Goal: Task Accomplishment & Management: Manage account settings

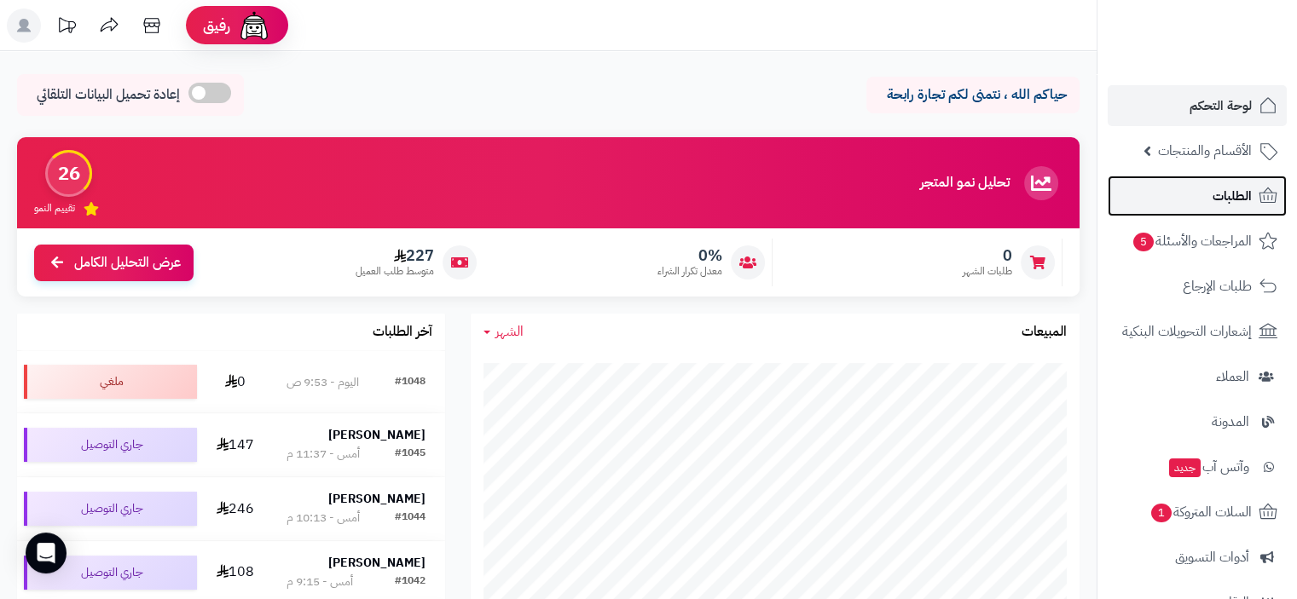
click at [1223, 186] on span "الطلبات" at bounding box center [1231, 196] width 39 height 24
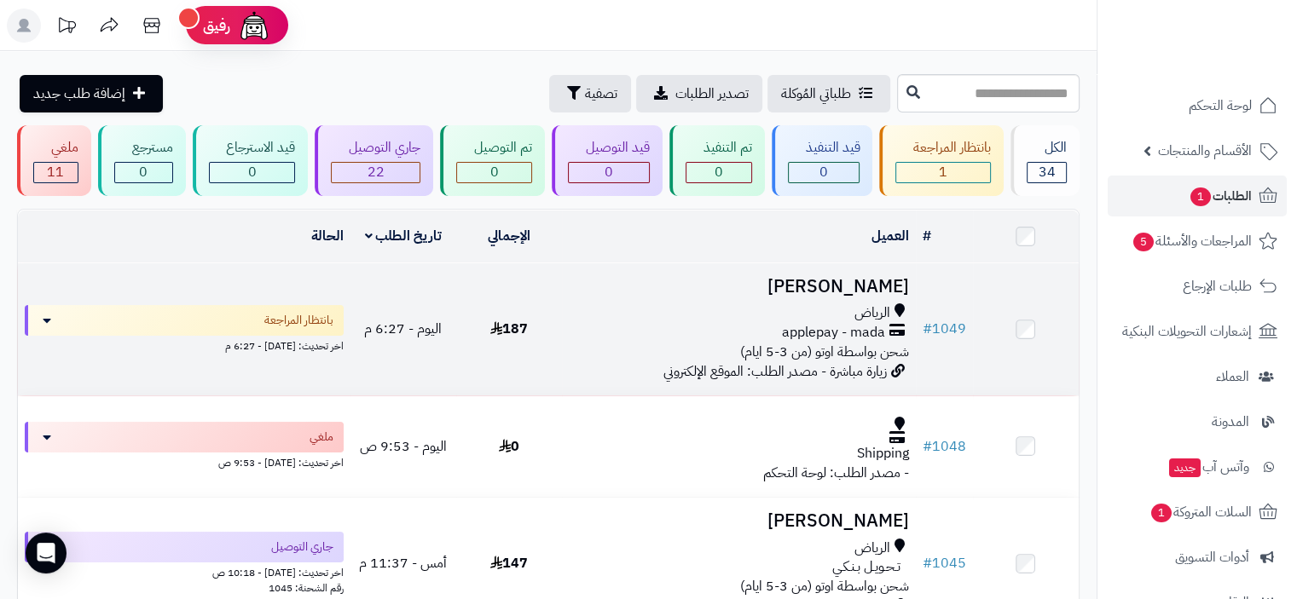
click at [783, 325] on span "applepay - mada" at bounding box center [833, 333] width 103 height 20
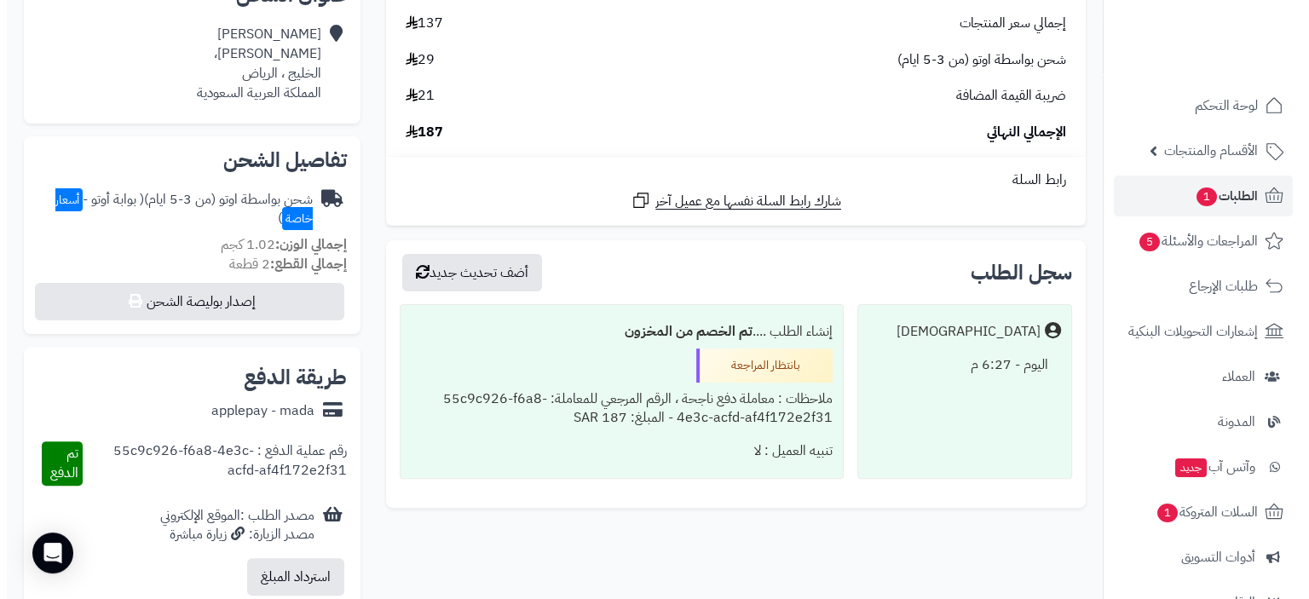
scroll to position [395, 0]
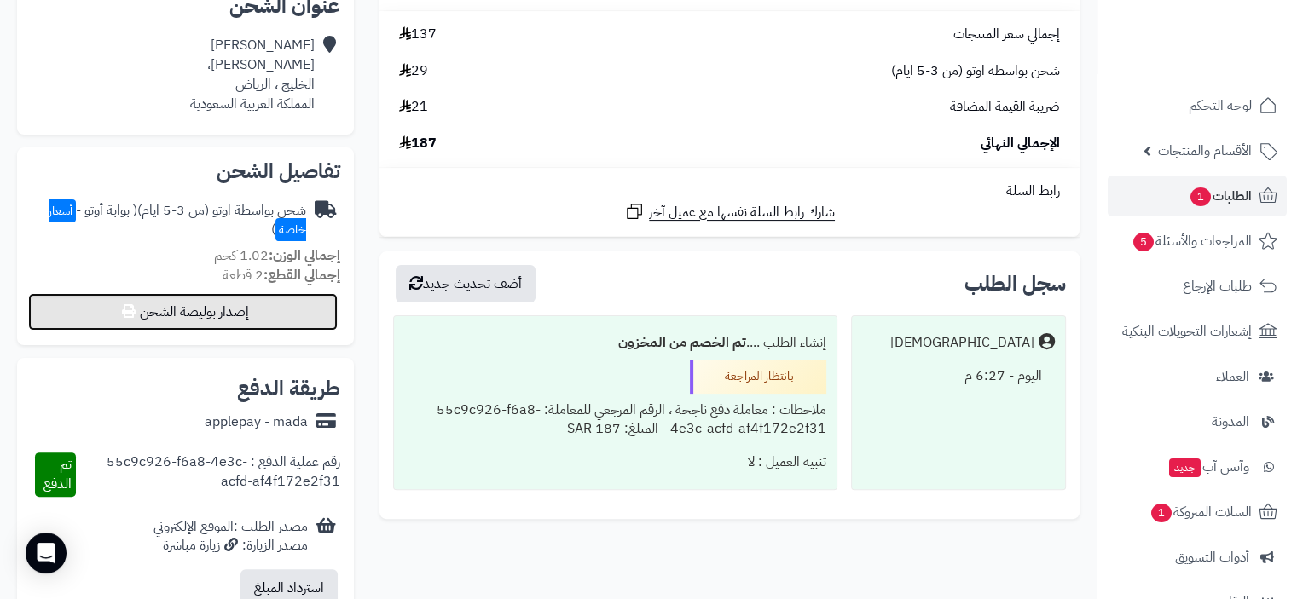
click at [213, 317] on button "إصدار بوليصة الشحن" at bounding box center [182, 312] width 309 height 38
select select "***"
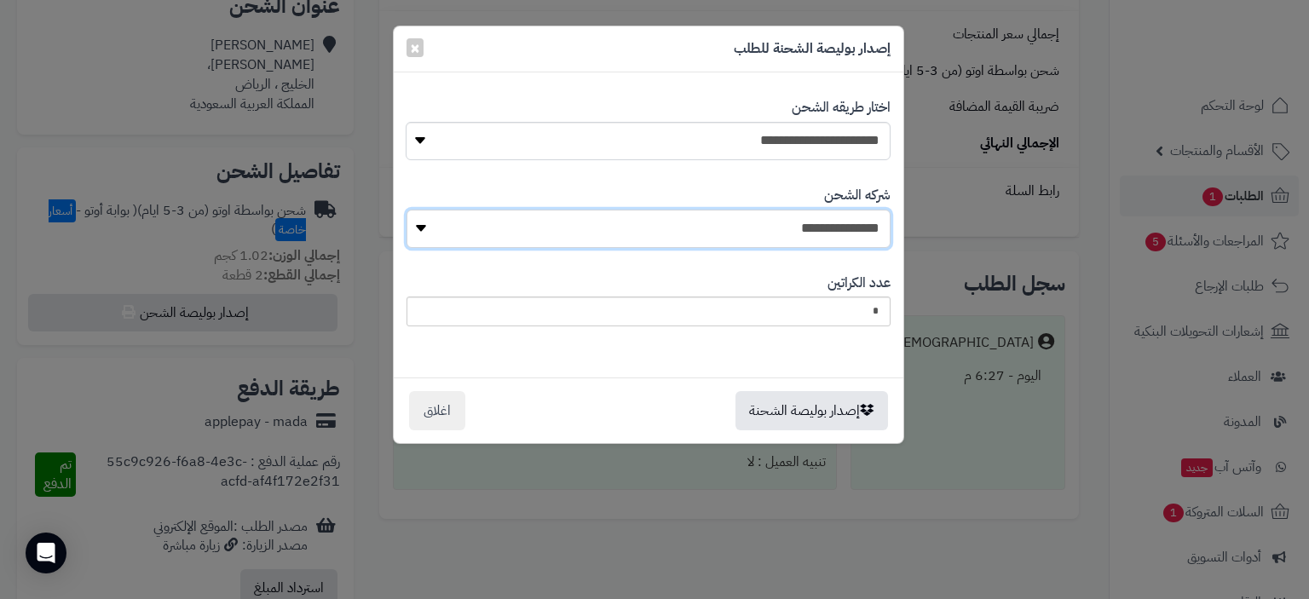
click at [824, 229] on select "**********" at bounding box center [649, 229] width 484 height 38
select select "****"
click at [412, 210] on select "**********" at bounding box center [649, 229] width 484 height 38
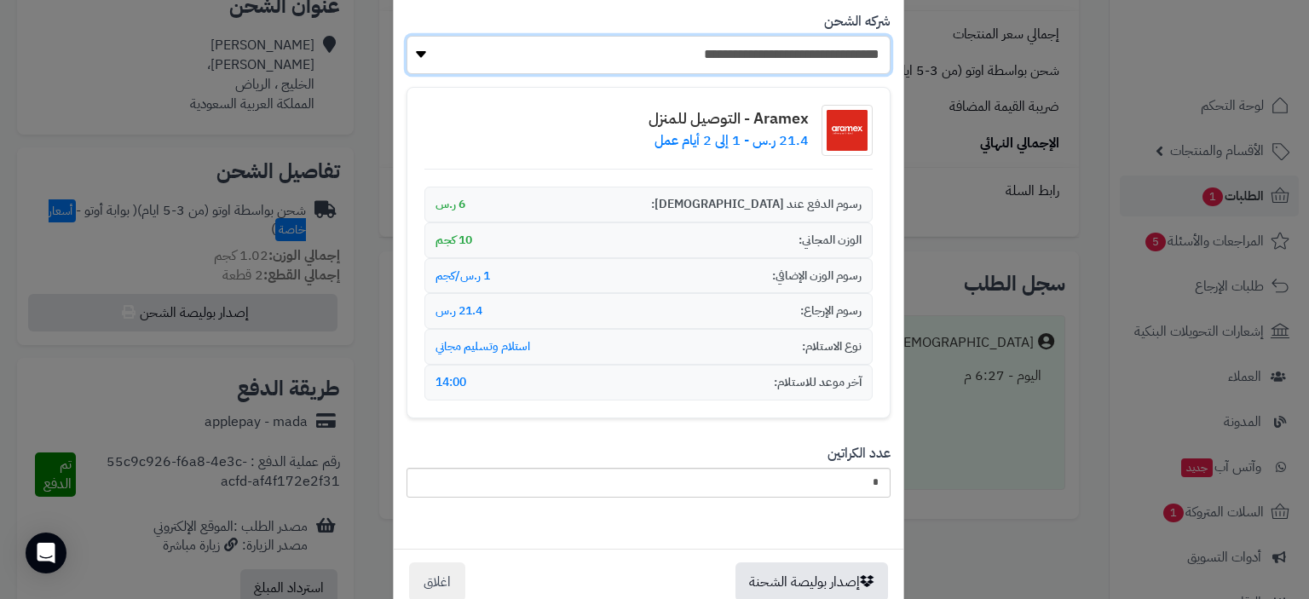
scroll to position [211, 0]
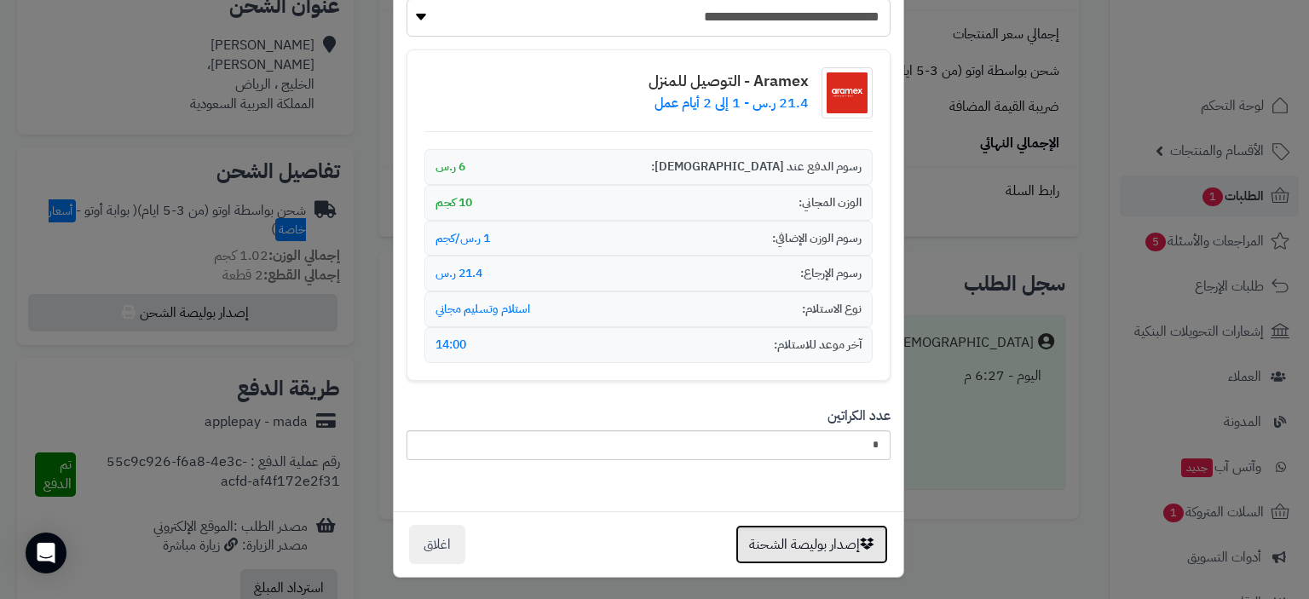
click at [850, 538] on button "إصدار بوليصة الشحنة" at bounding box center [812, 544] width 153 height 39
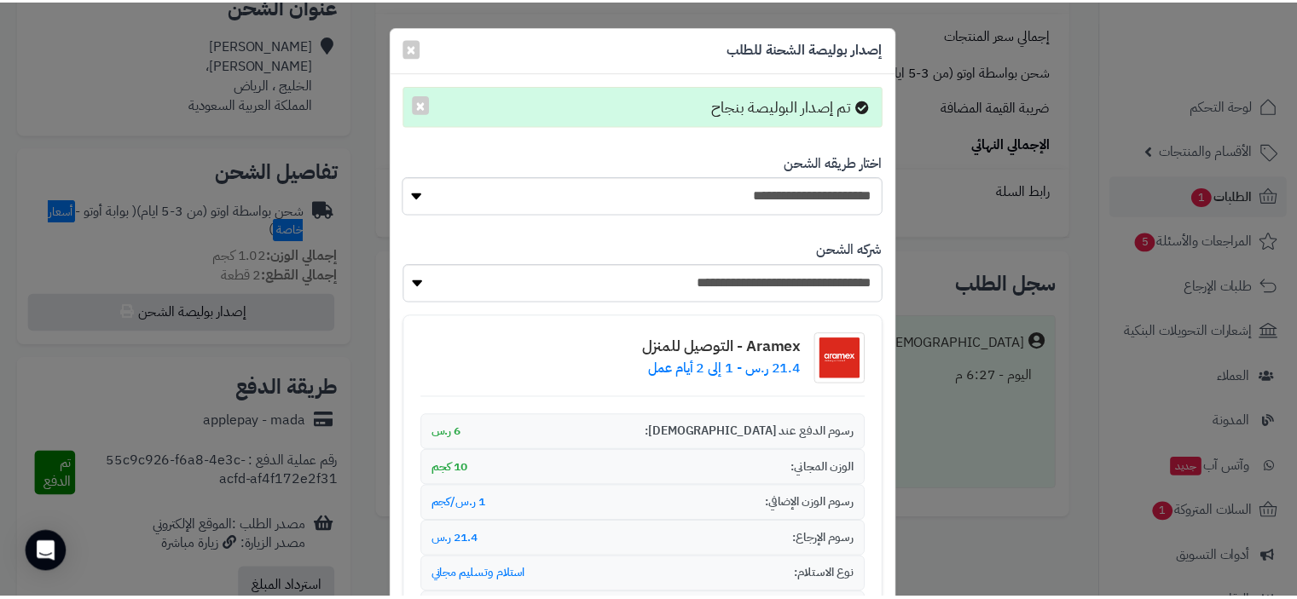
scroll to position [85, 0]
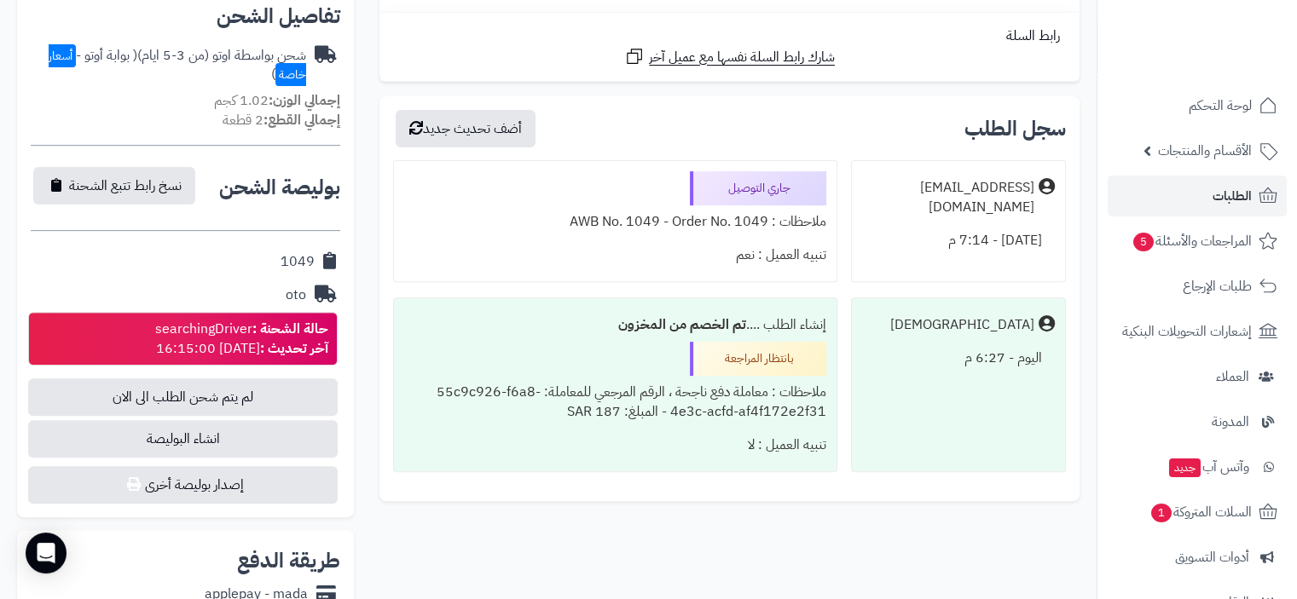
scroll to position [565, 0]
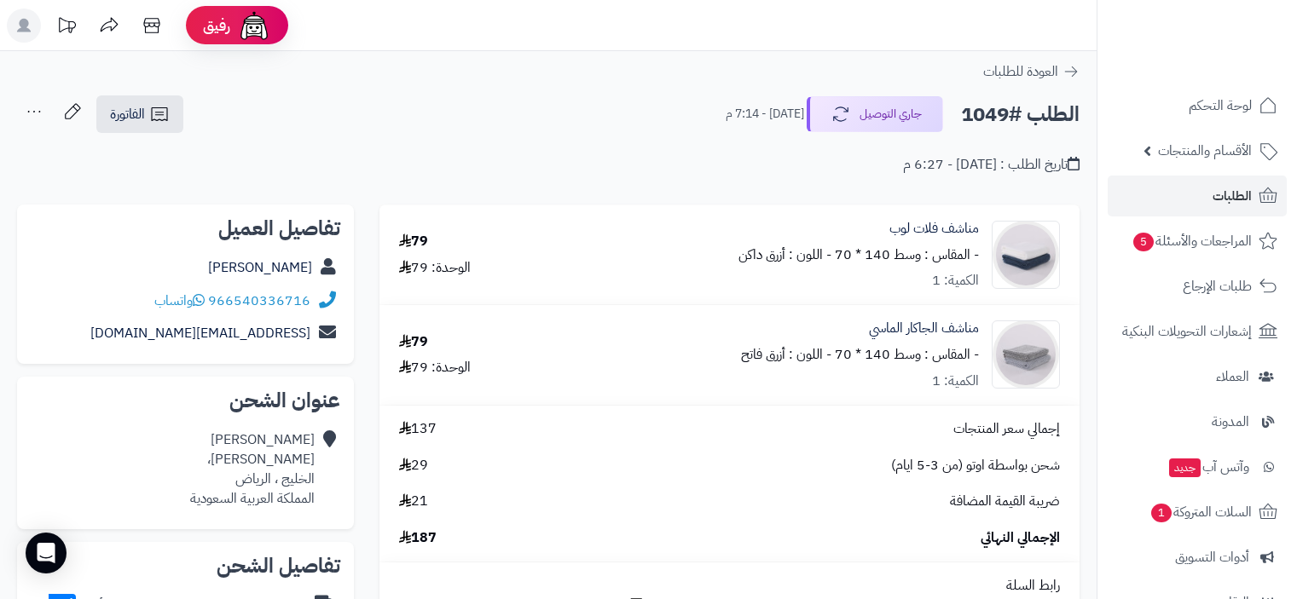
scroll to position [565, 0]
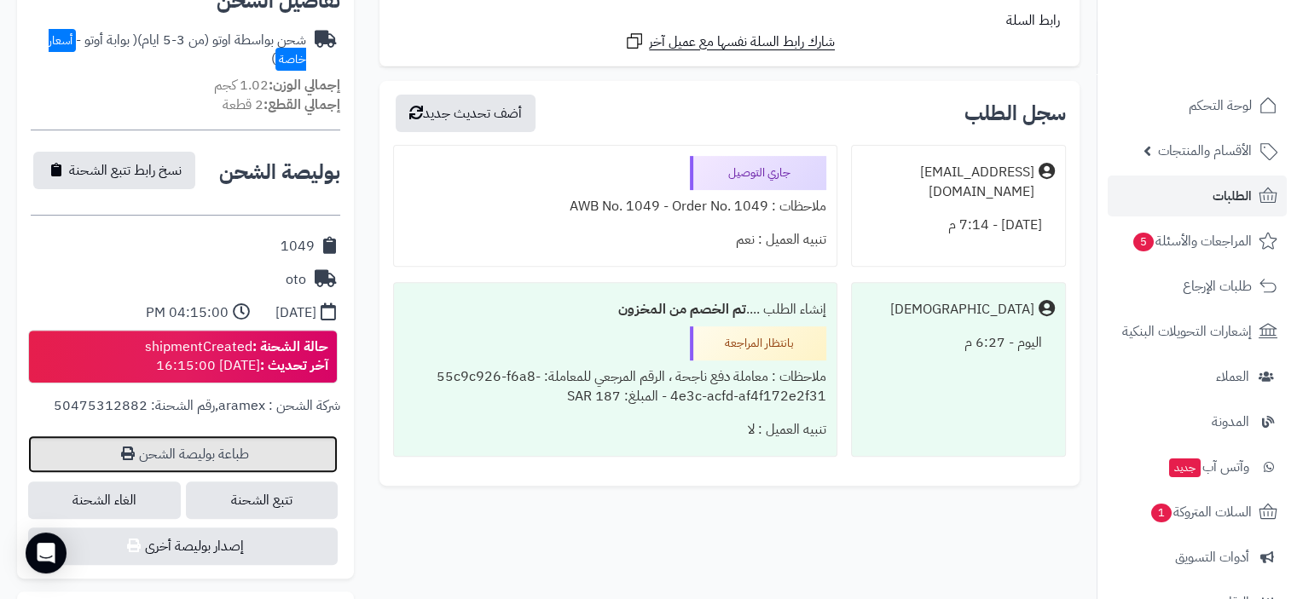
click at [251, 453] on link "طباعة بوليصة الشحن" at bounding box center [182, 455] width 309 height 38
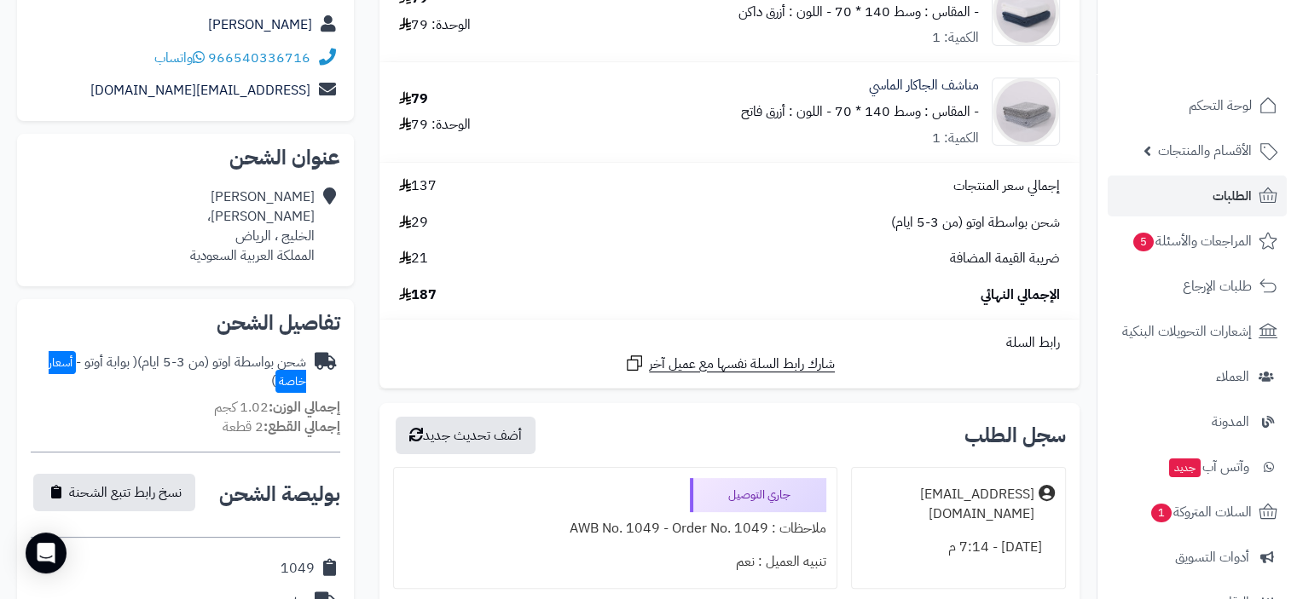
scroll to position [54, 0]
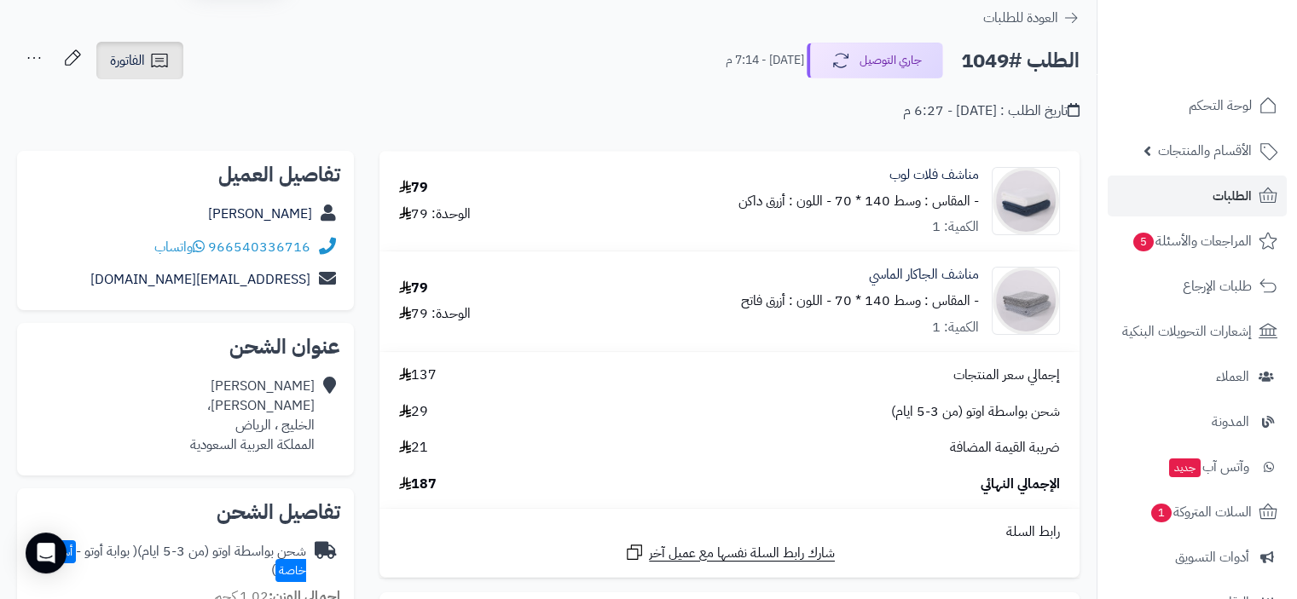
click at [150, 61] on icon at bounding box center [159, 60] width 20 height 20
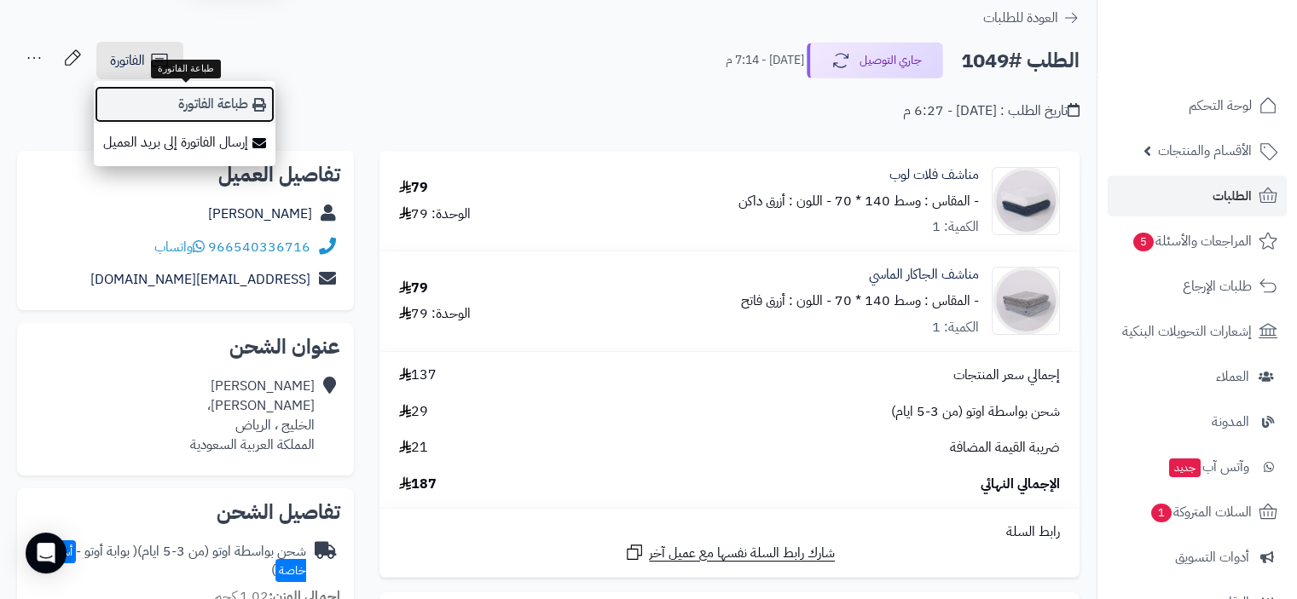
click at [211, 107] on link "طباعة الفاتورة" at bounding box center [185, 104] width 182 height 38
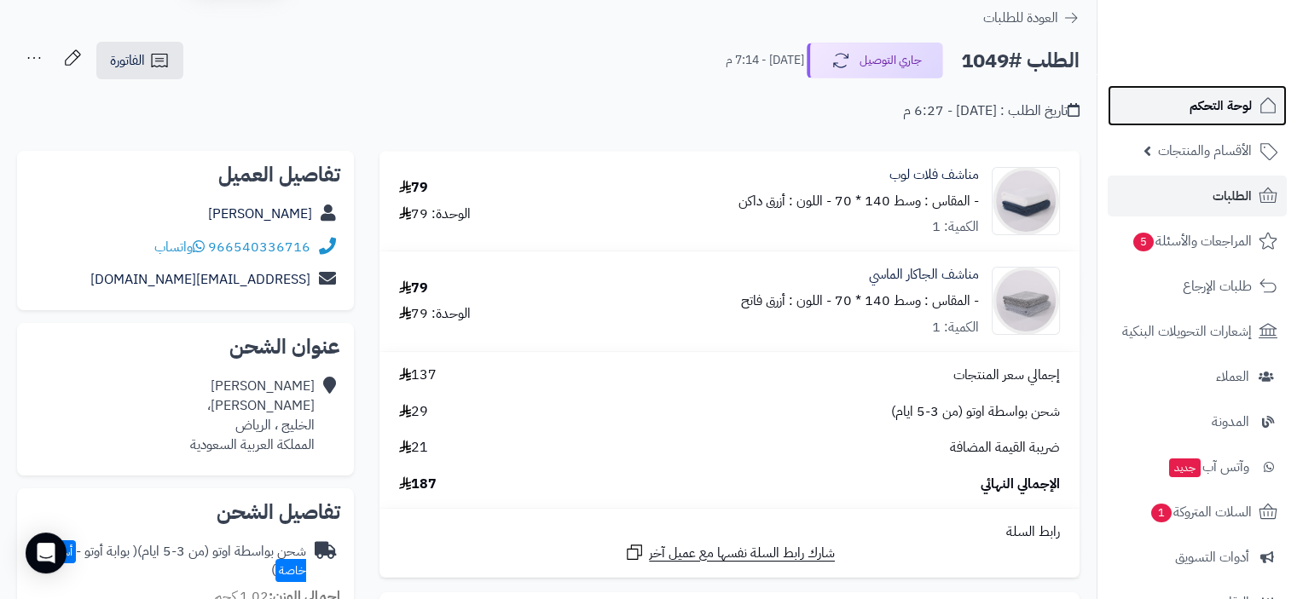
click at [1219, 104] on span "لوحة التحكم" at bounding box center [1220, 106] width 62 height 24
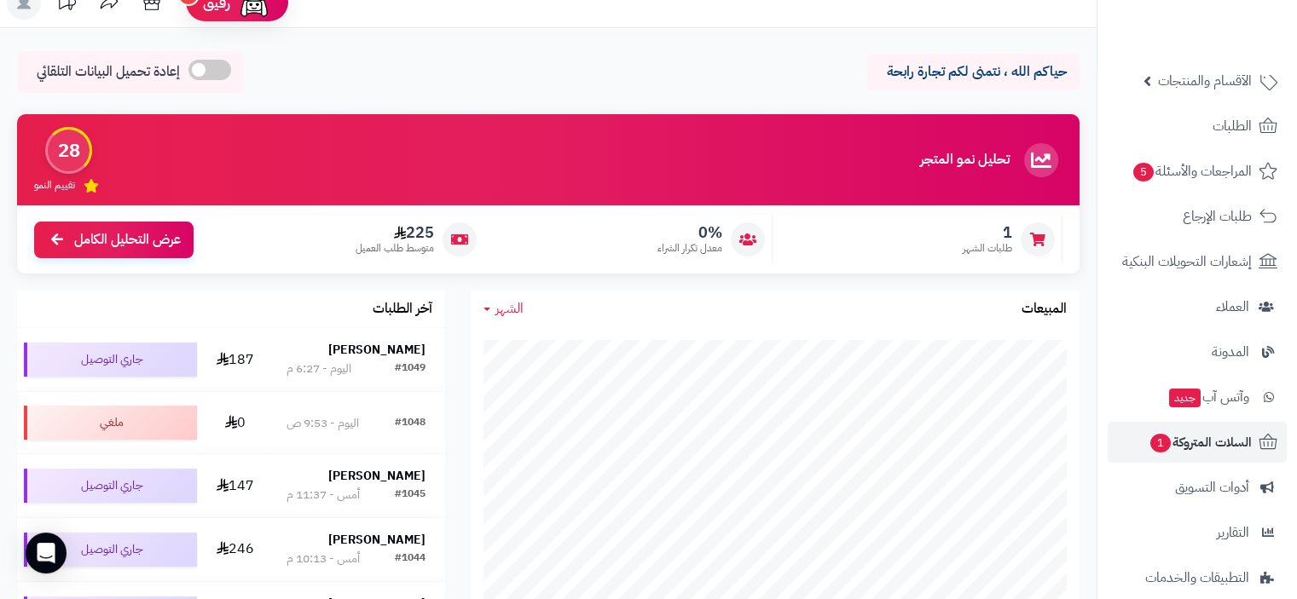
scroll to position [55, 0]
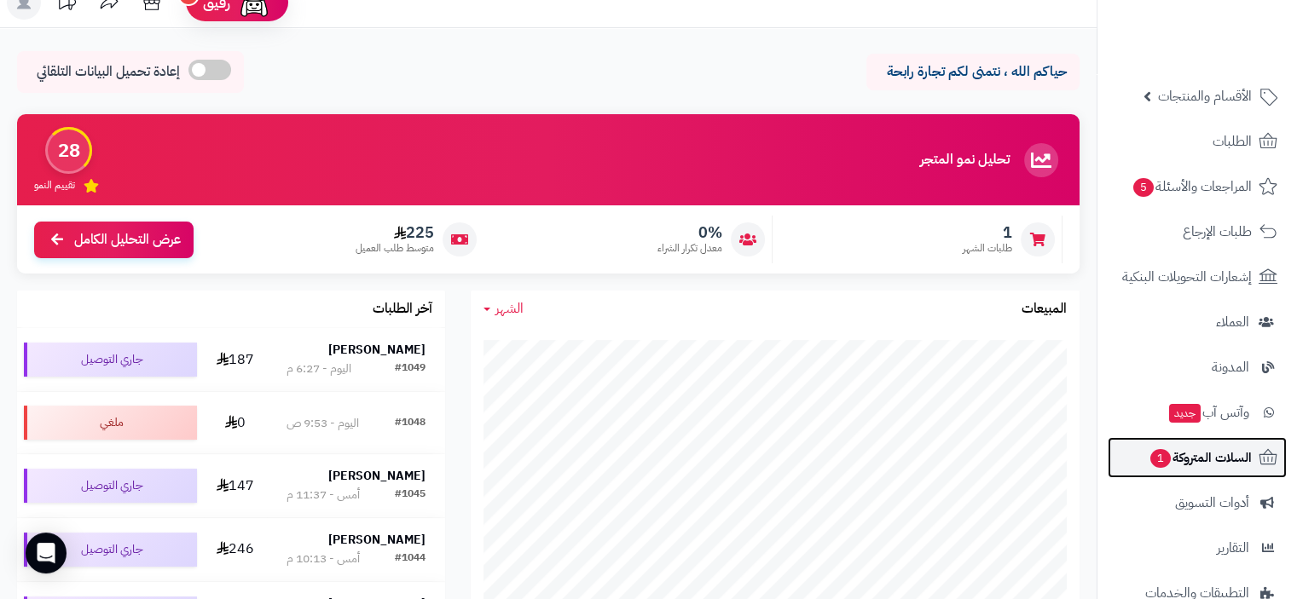
click at [1212, 453] on span "السلات المتروكة 1" at bounding box center [1199, 458] width 103 height 24
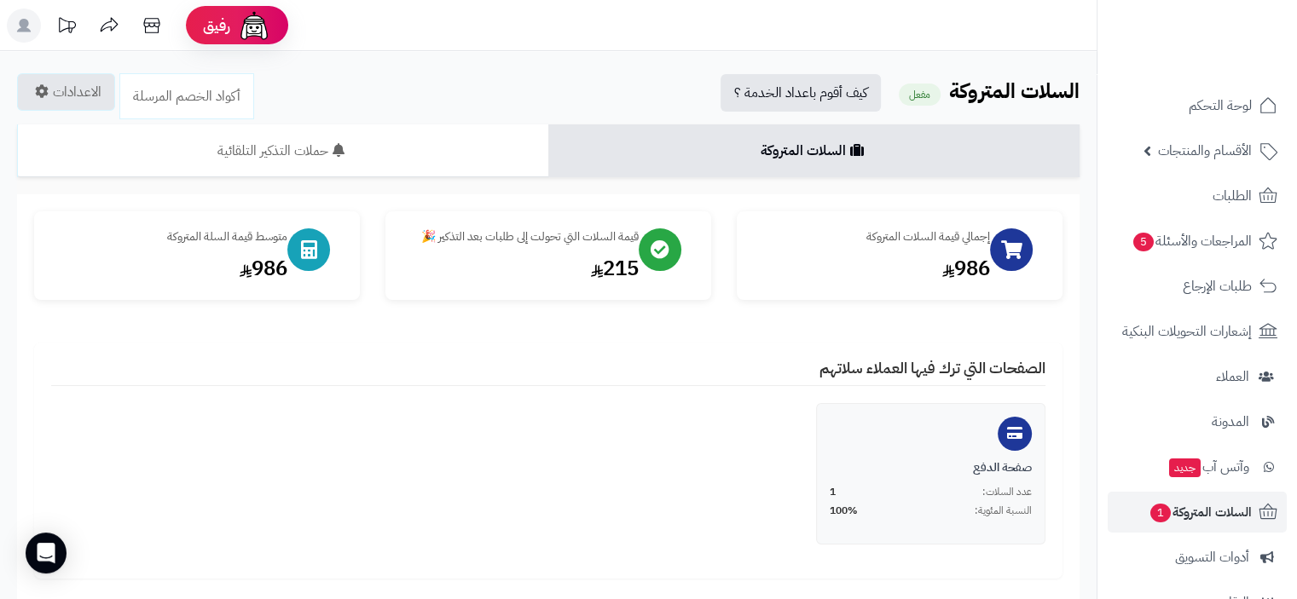
click at [664, 53] on div "الرئيسية الإضافات السلات المتروكة السلات المتروكة مفعل كيف أقوم باعداد الخدمة ؟…" at bounding box center [548, 555] width 1096 height 1008
click at [1211, 235] on span "المراجعات والأسئلة 5" at bounding box center [1191, 241] width 119 height 24
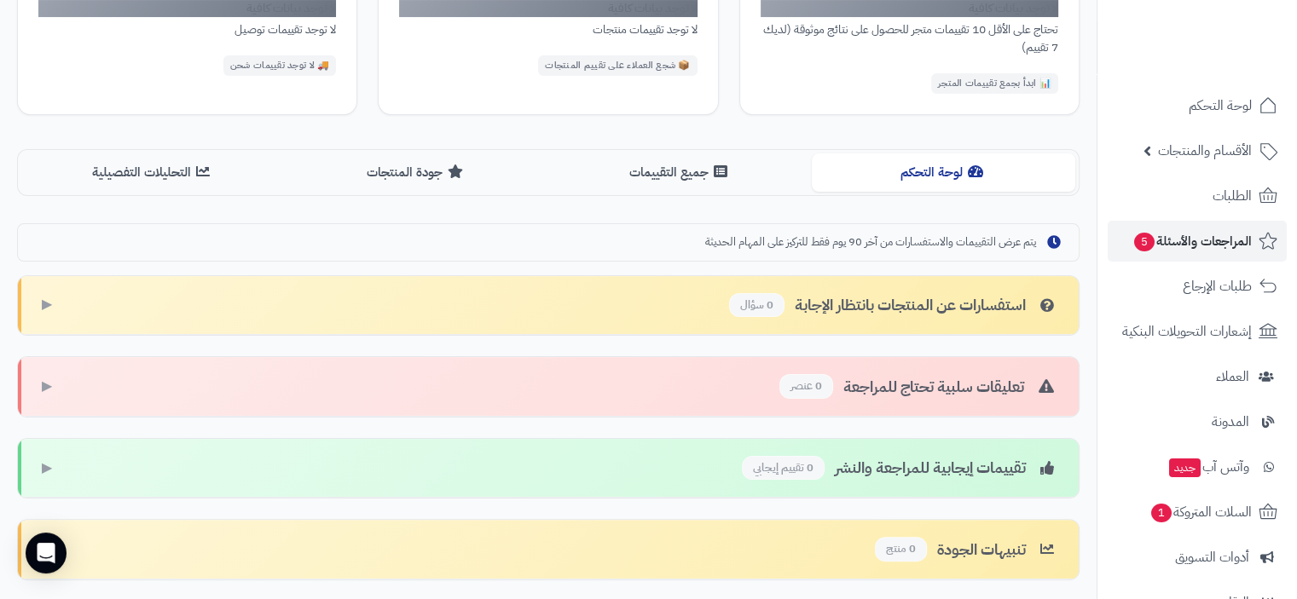
scroll to position [341, 0]
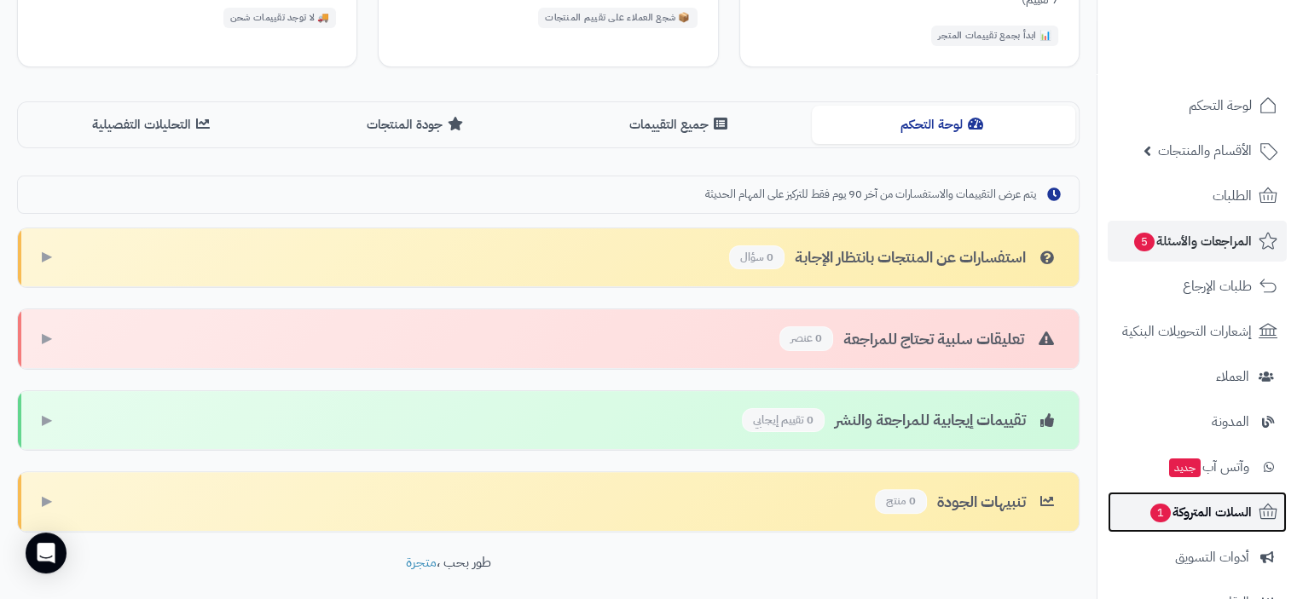
click at [1214, 506] on span "السلات المتروكة 1" at bounding box center [1199, 512] width 103 height 24
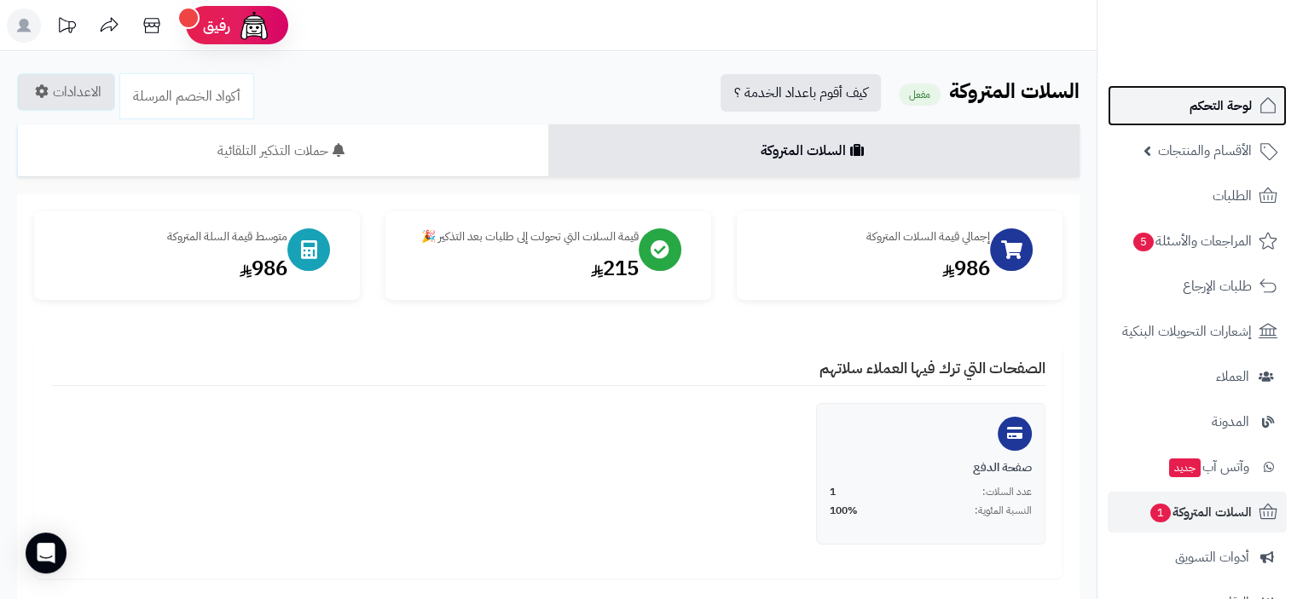
click at [1228, 112] on span "لوحة التحكم" at bounding box center [1220, 106] width 62 height 24
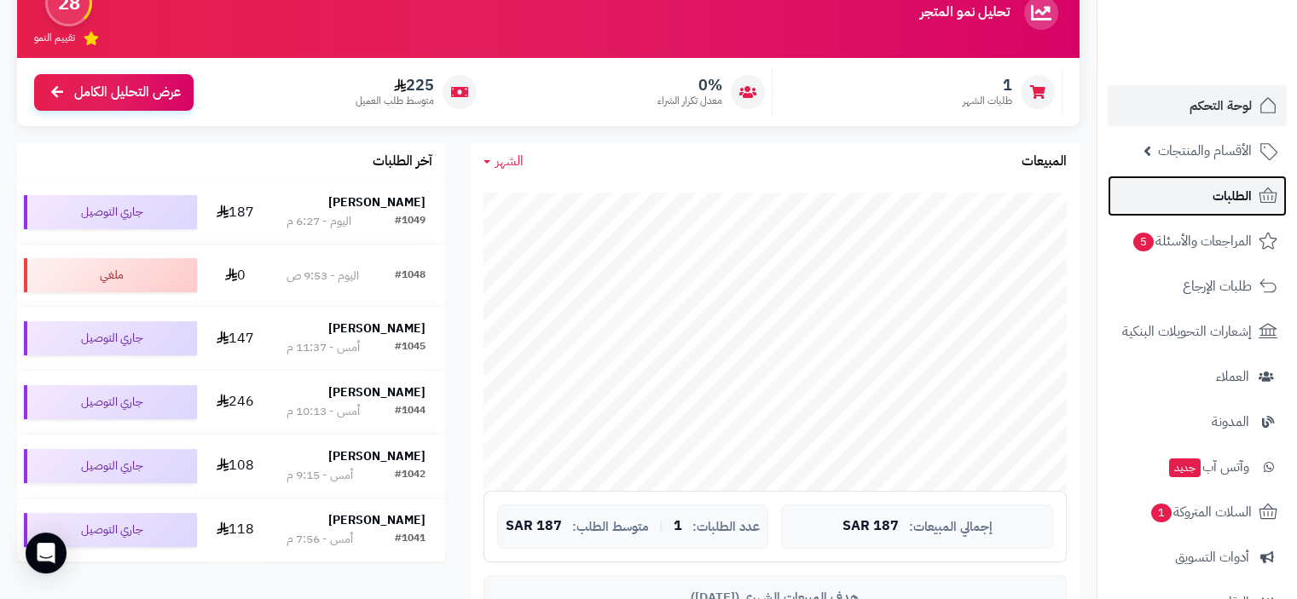
click at [1231, 194] on span "الطلبات" at bounding box center [1231, 196] width 39 height 24
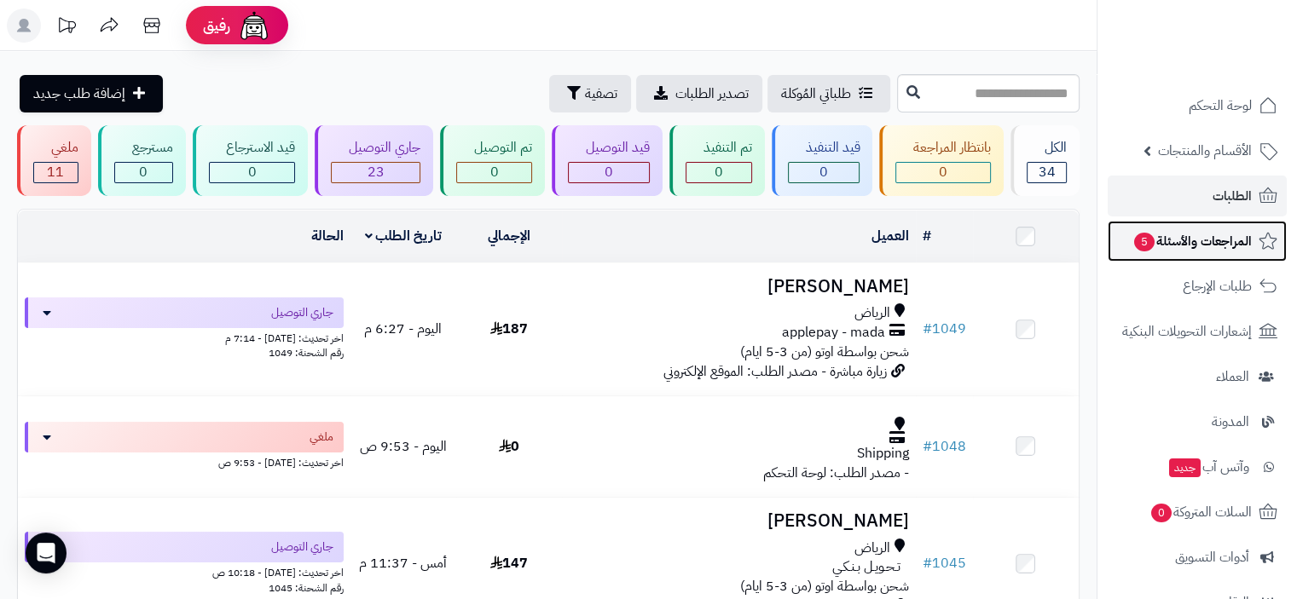
click at [1211, 237] on span "المراجعات والأسئلة 5" at bounding box center [1191, 241] width 119 height 24
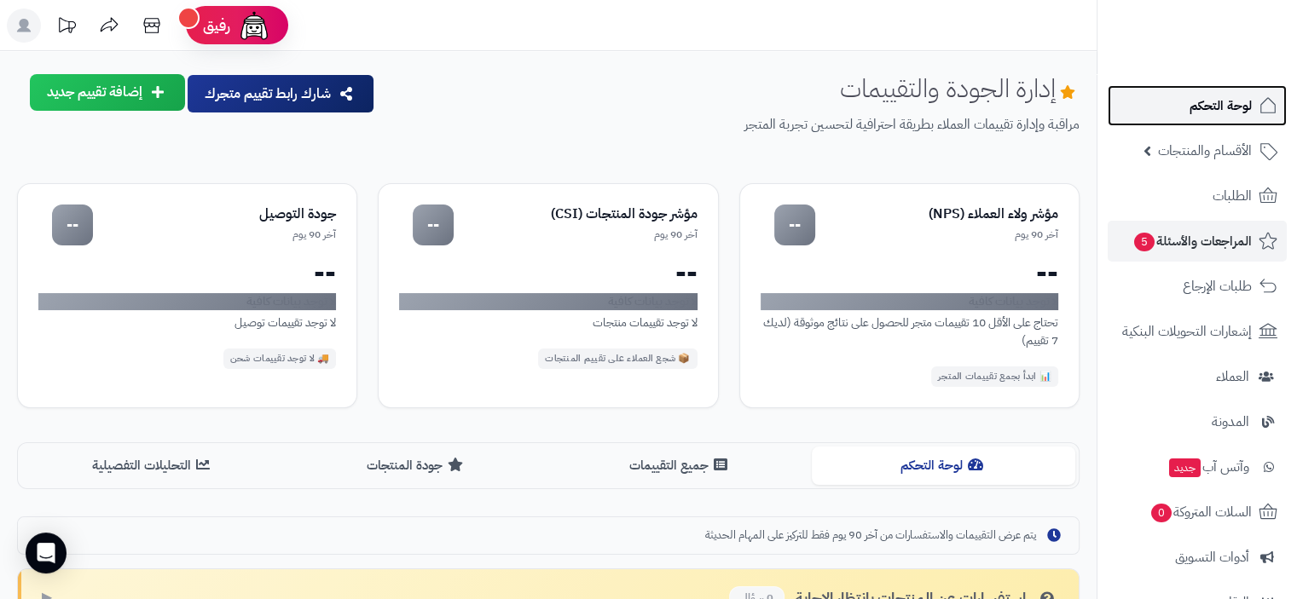
click at [1225, 107] on span "لوحة التحكم" at bounding box center [1220, 106] width 62 height 24
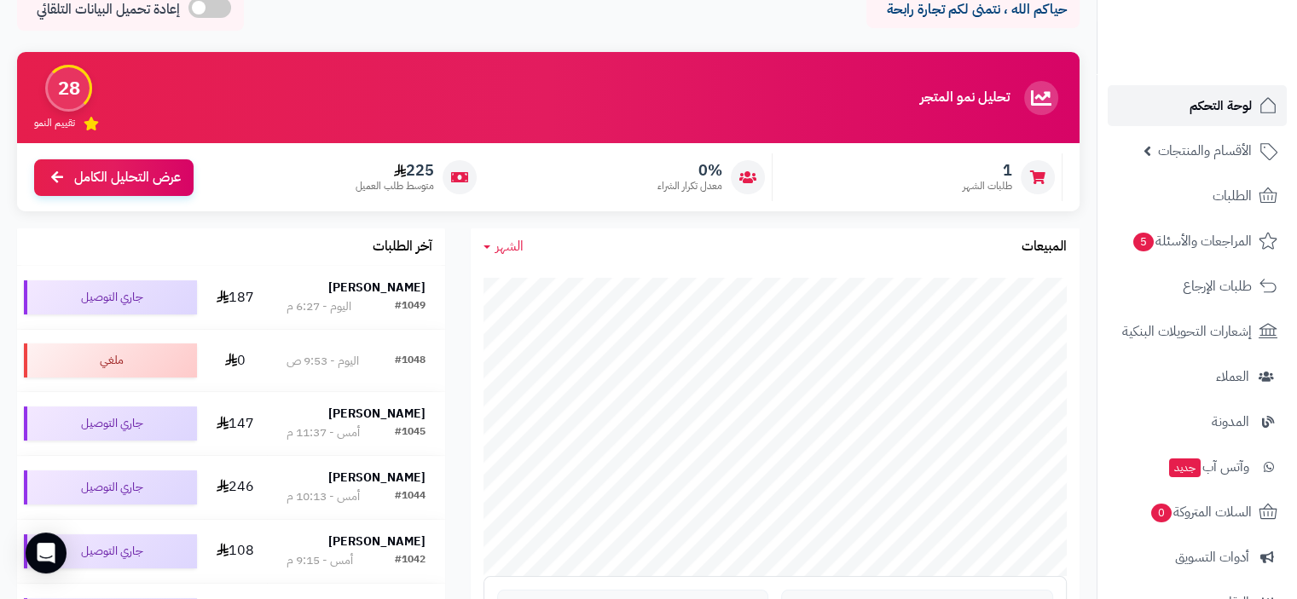
click at [1214, 107] on span "لوحة التحكم" at bounding box center [1220, 106] width 62 height 24
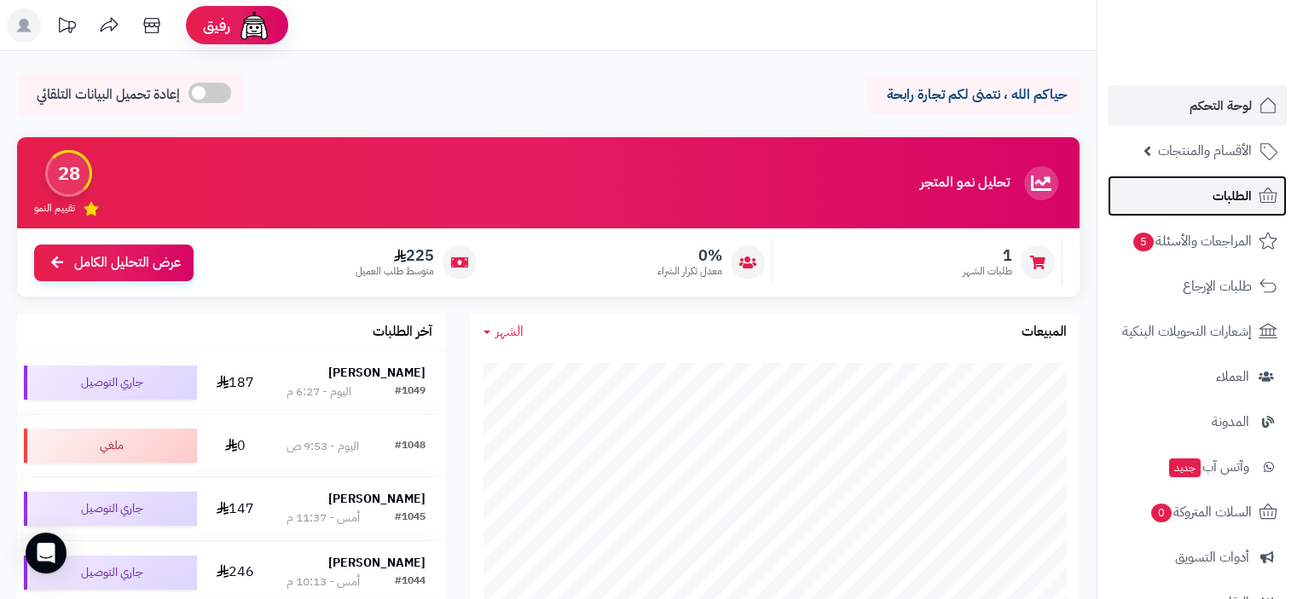
click at [1220, 200] on span "الطلبات" at bounding box center [1231, 196] width 39 height 24
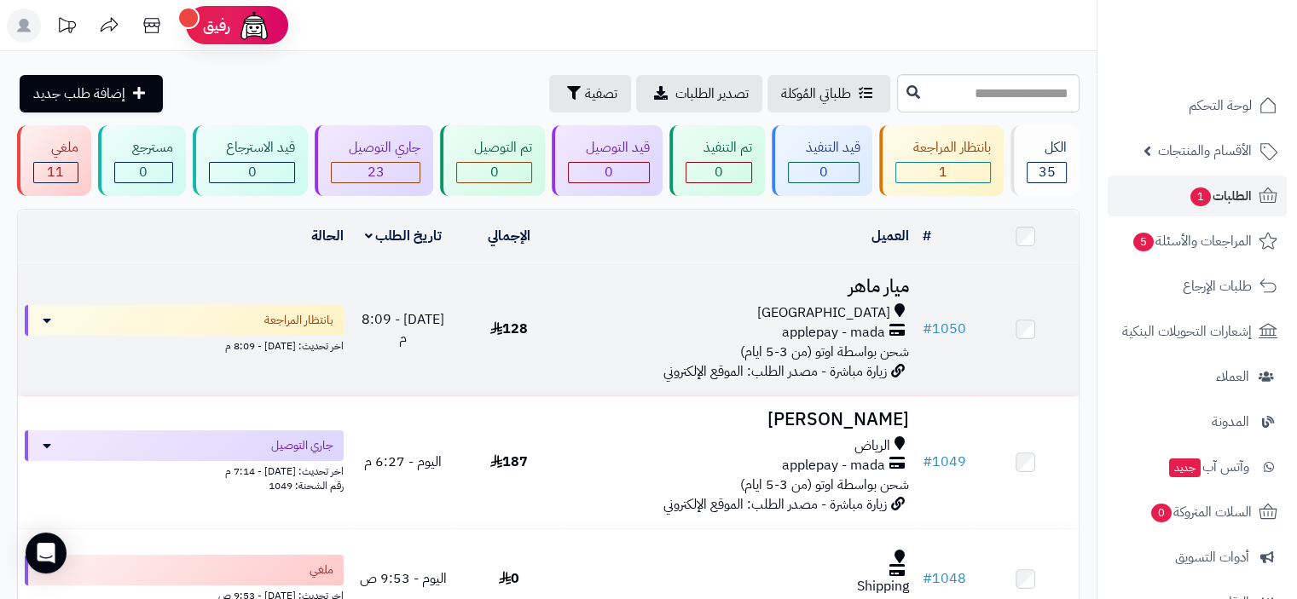
click at [743, 315] on div "جدة" at bounding box center [738, 313] width 339 height 20
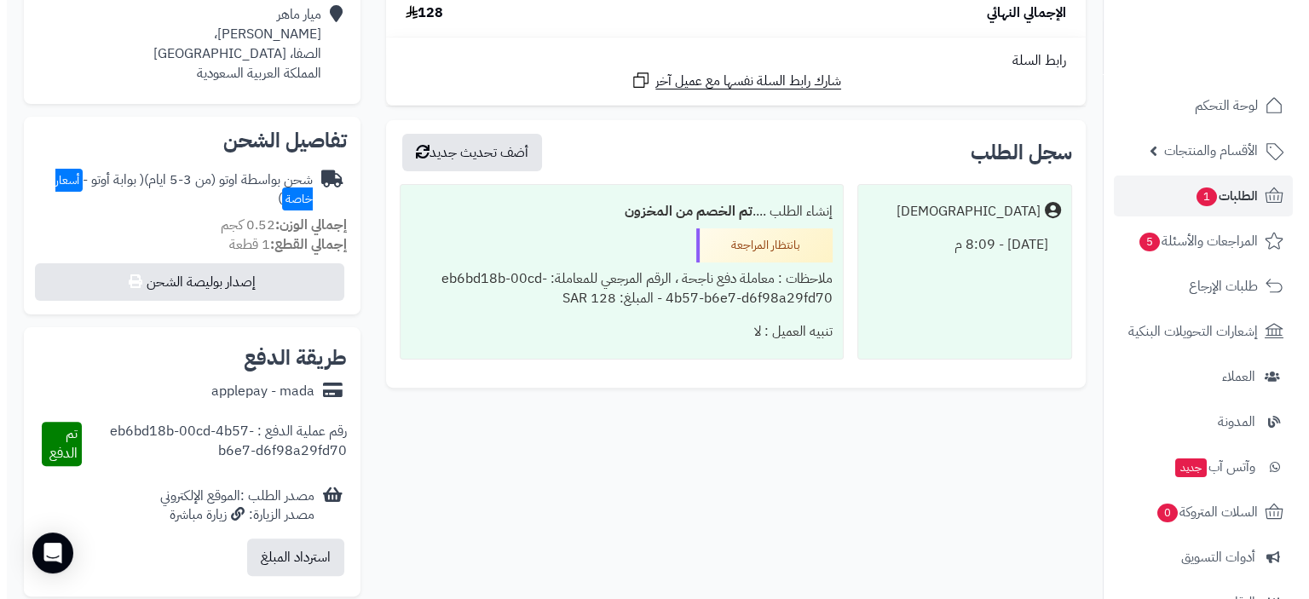
scroll to position [426, 0]
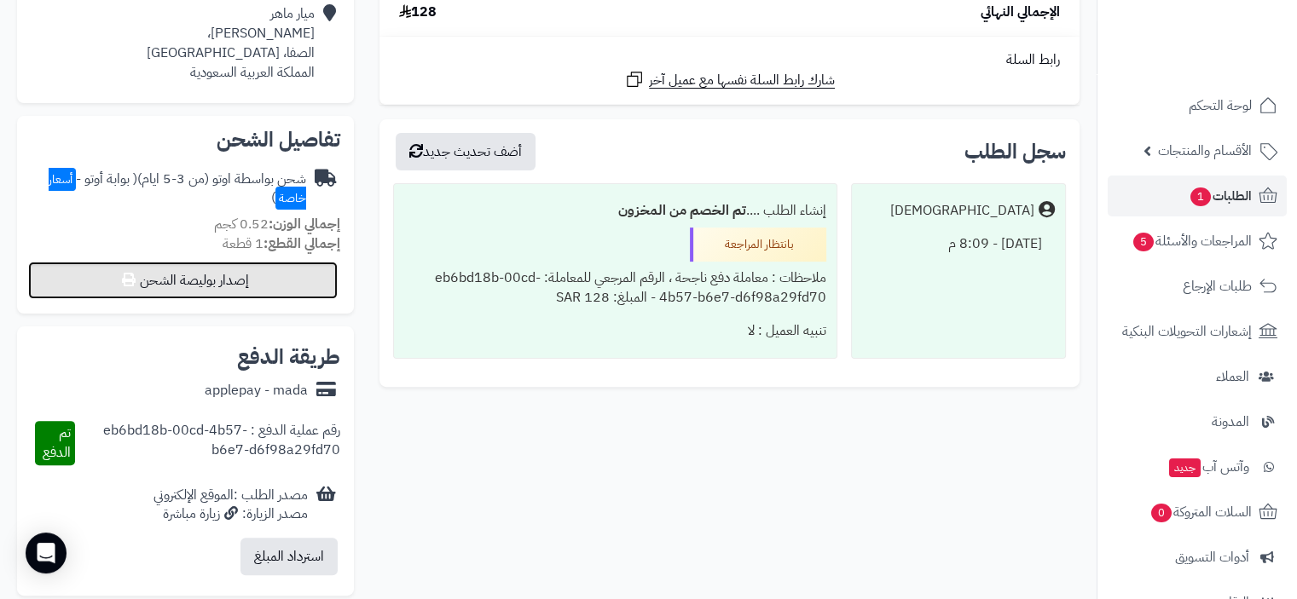
click at [228, 283] on button "إصدار بوليصة الشحن" at bounding box center [182, 281] width 309 height 38
select select "***"
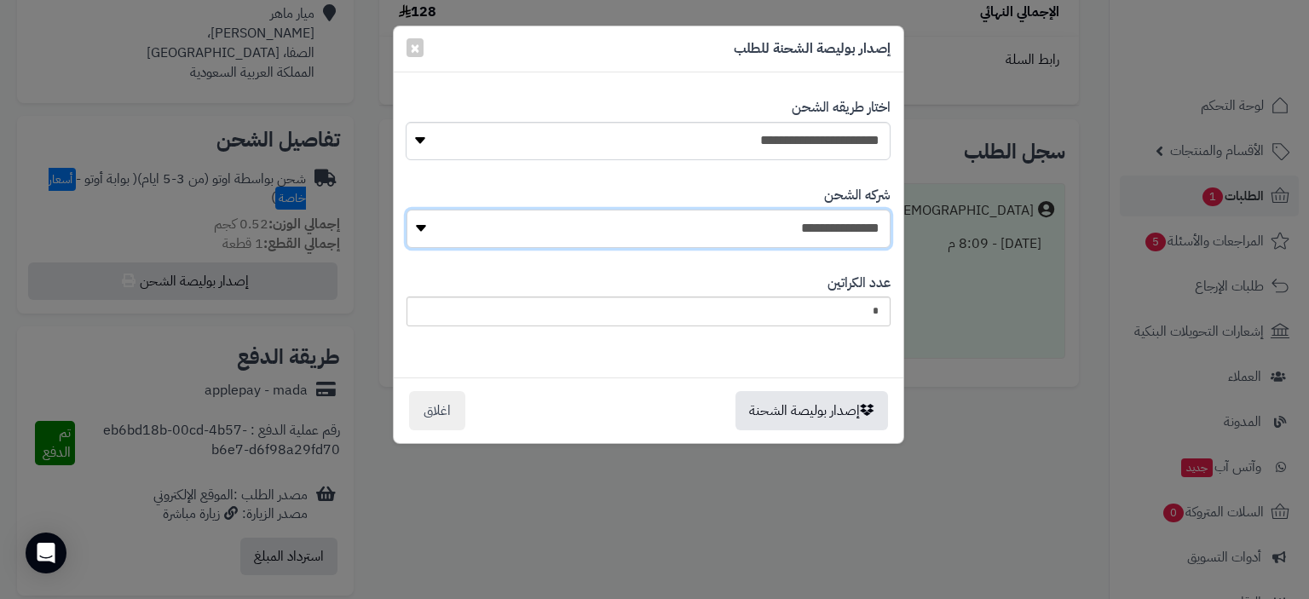
click at [735, 233] on select "**********" at bounding box center [649, 229] width 484 height 38
select select "****"
click at [412, 210] on select "**********" at bounding box center [649, 229] width 484 height 38
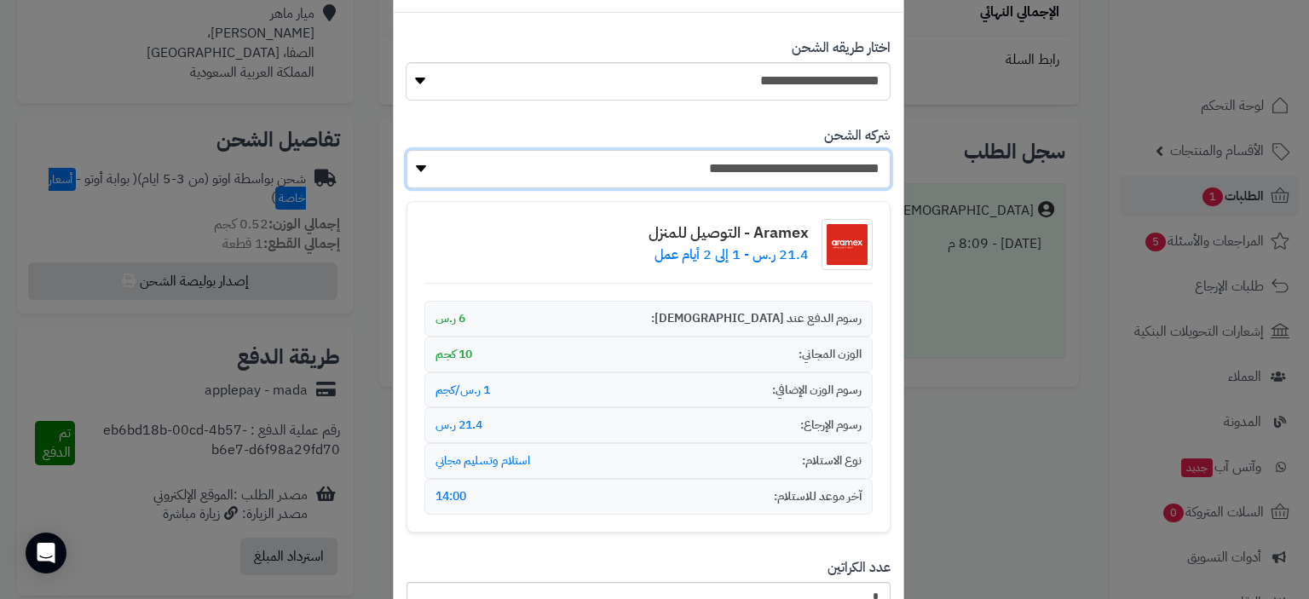
scroll to position [211, 0]
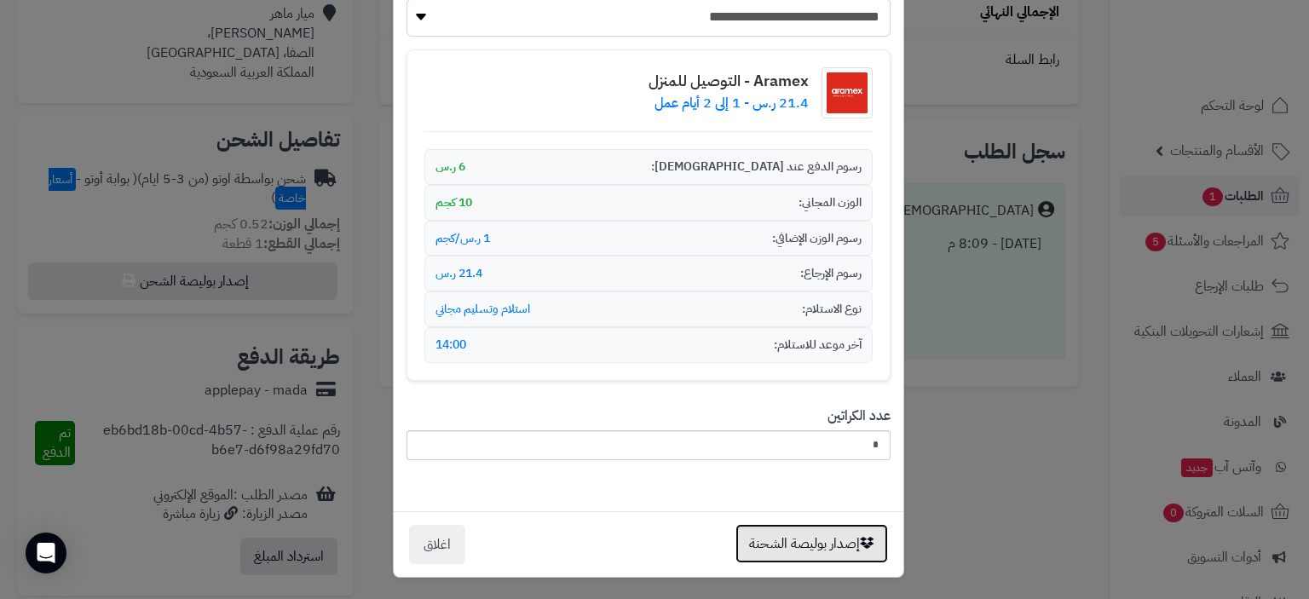
click at [839, 537] on button "إصدار بوليصة الشحنة" at bounding box center [812, 543] width 153 height 39
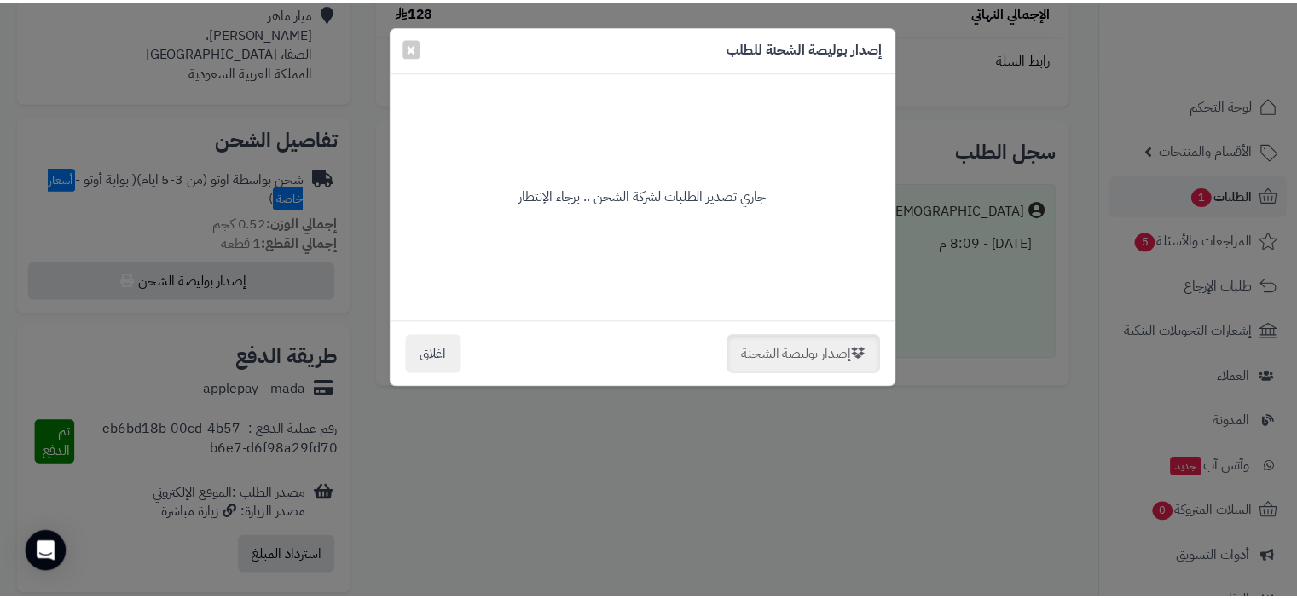
scroll to position [0, 0]
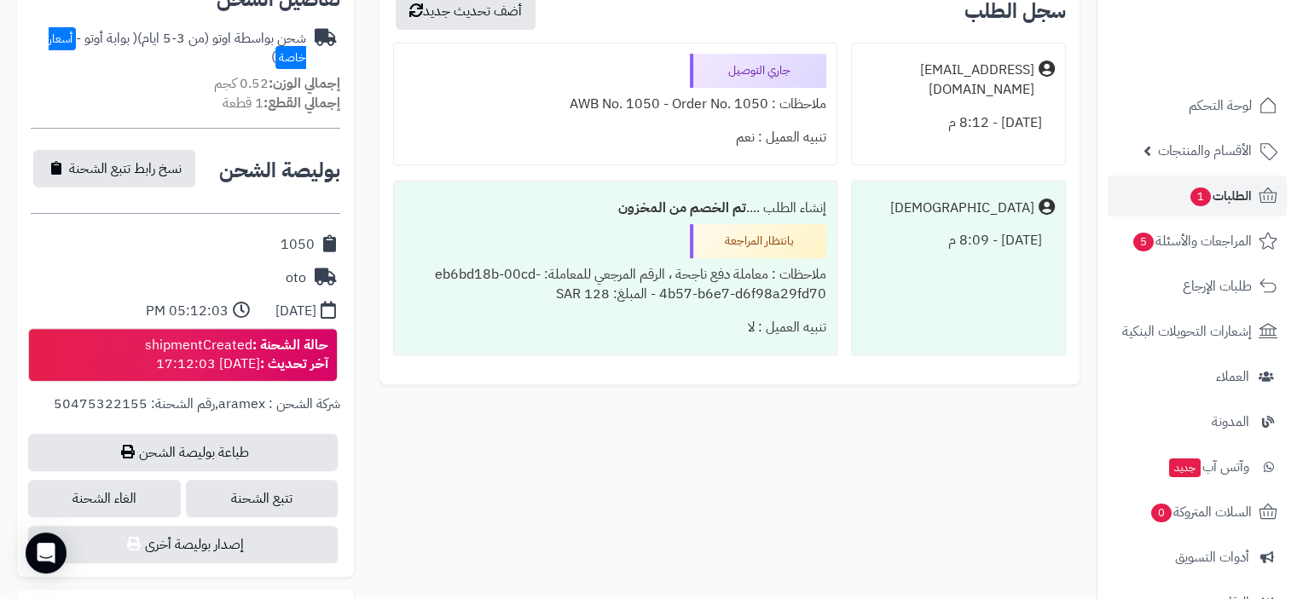
scroll to position [597, 0]
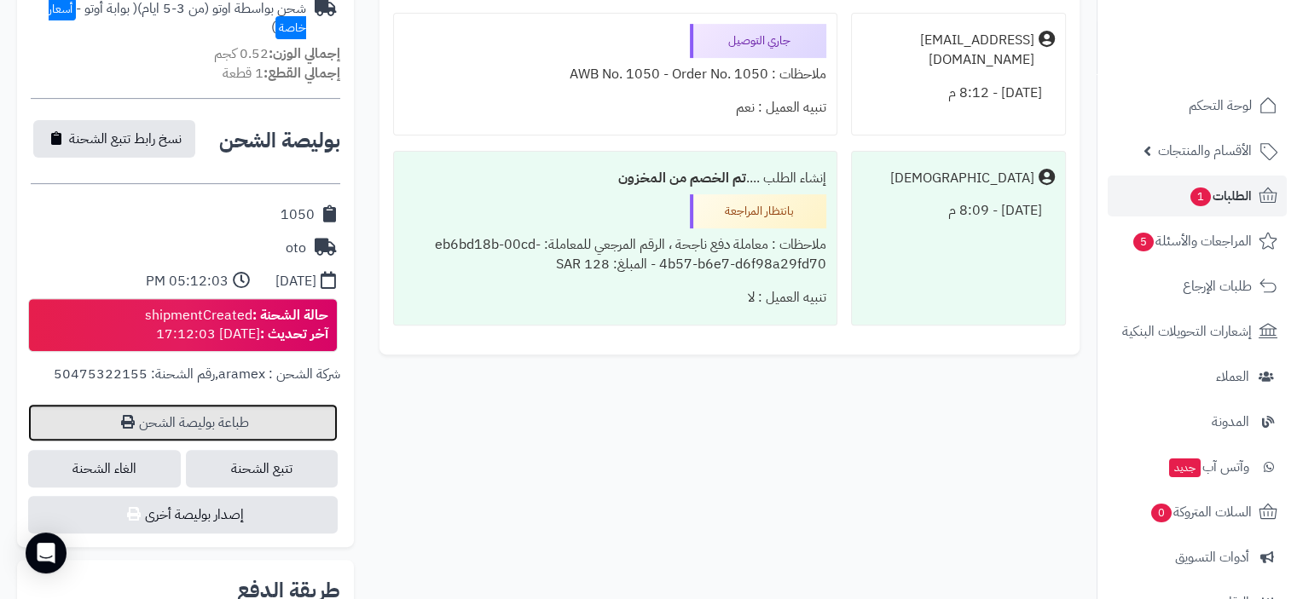
click at [251, 425] on link "طباعة بوليصة الشحن" at bounding box center [182, 423] width 309 height 38
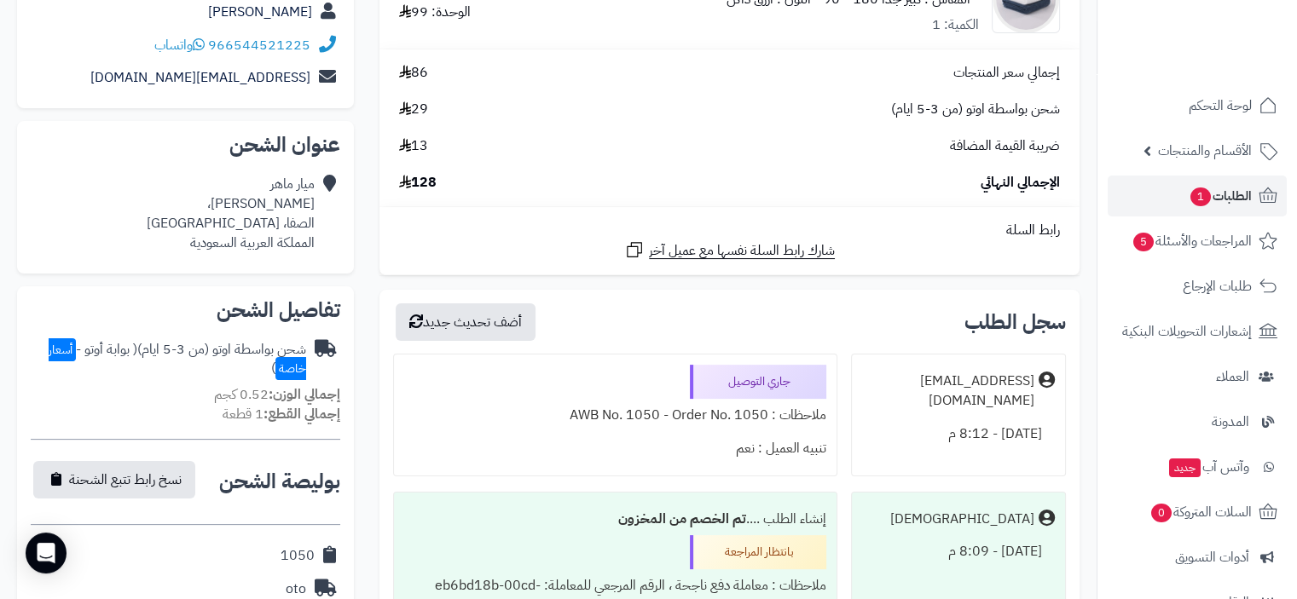
scroll to position [0, 0]
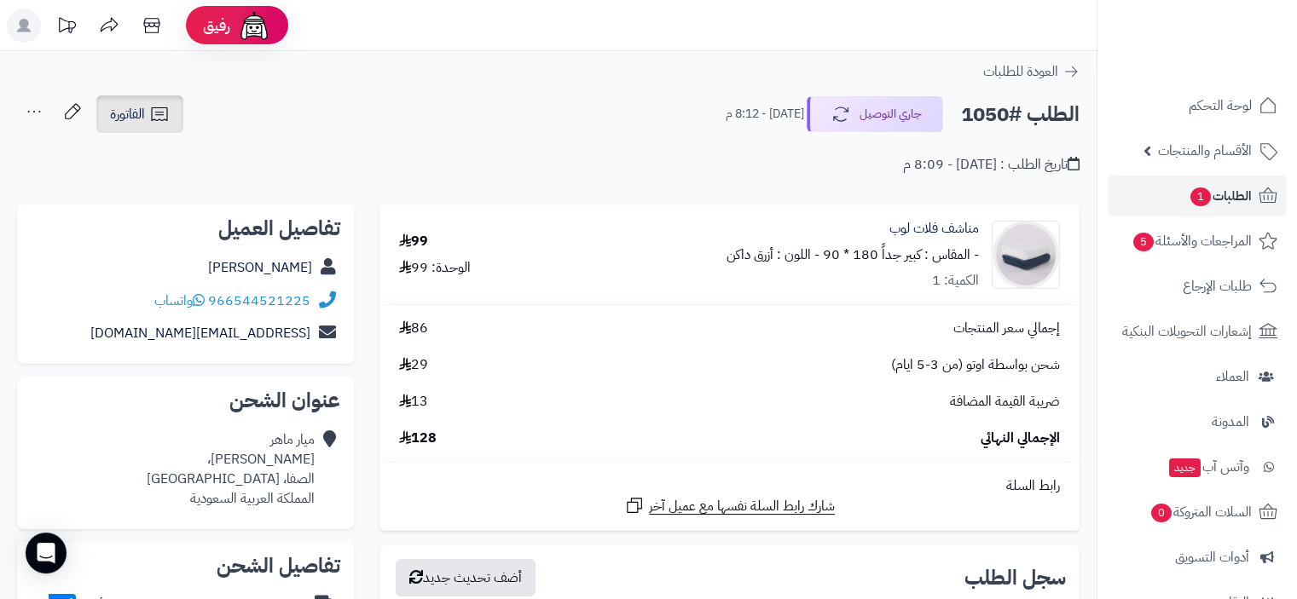
click at [140, 112] on span "الفاتورة" at bounding box center [127, 114] width 35 height 20
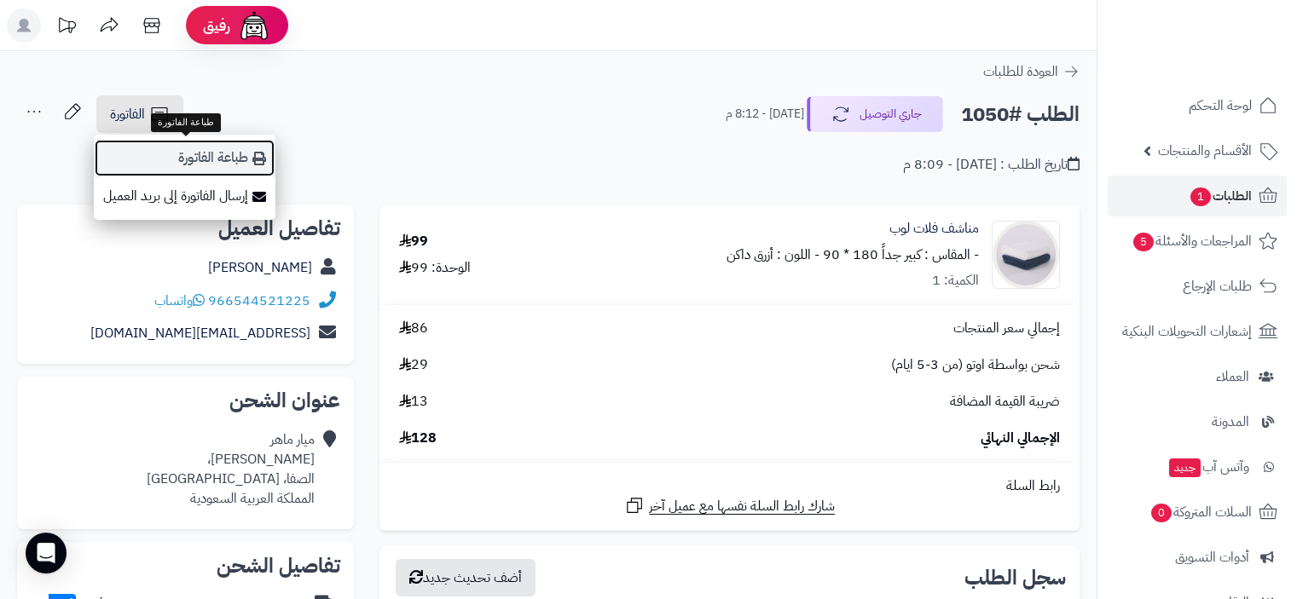
click at [171, 155] on link "طباعة الفاتورة" at bounding box center [185, 158] width 182 height 38
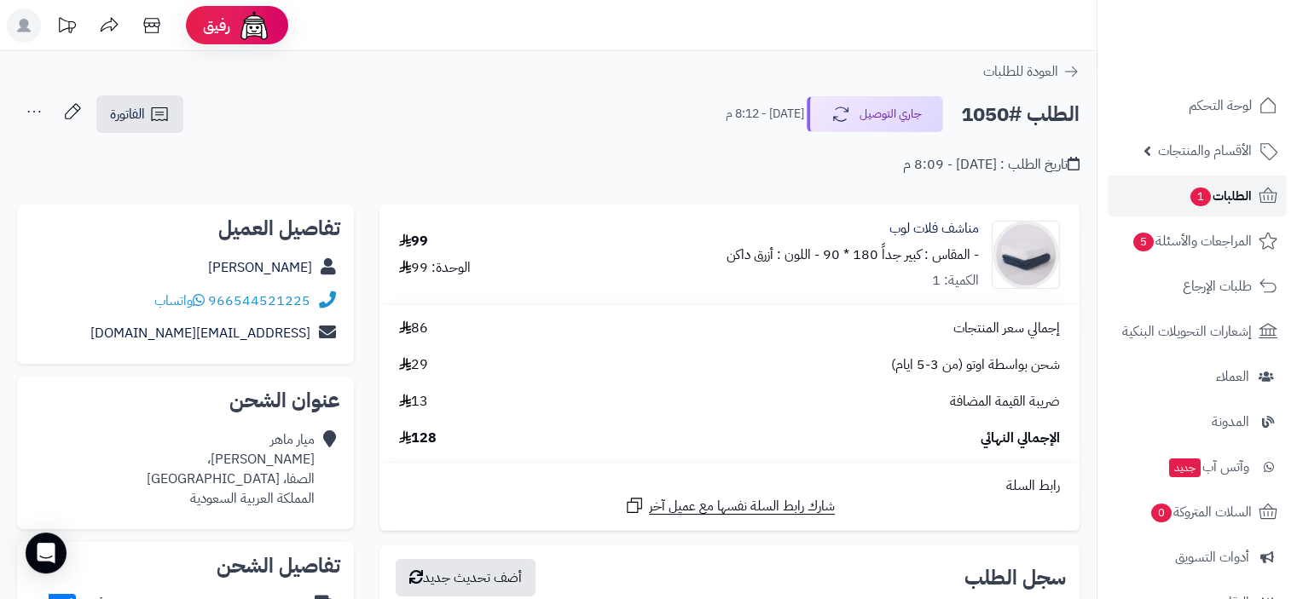
click at [1224, 190] on span "الطلبات 1" at bounding box center [1219, 196] width 63 height 24
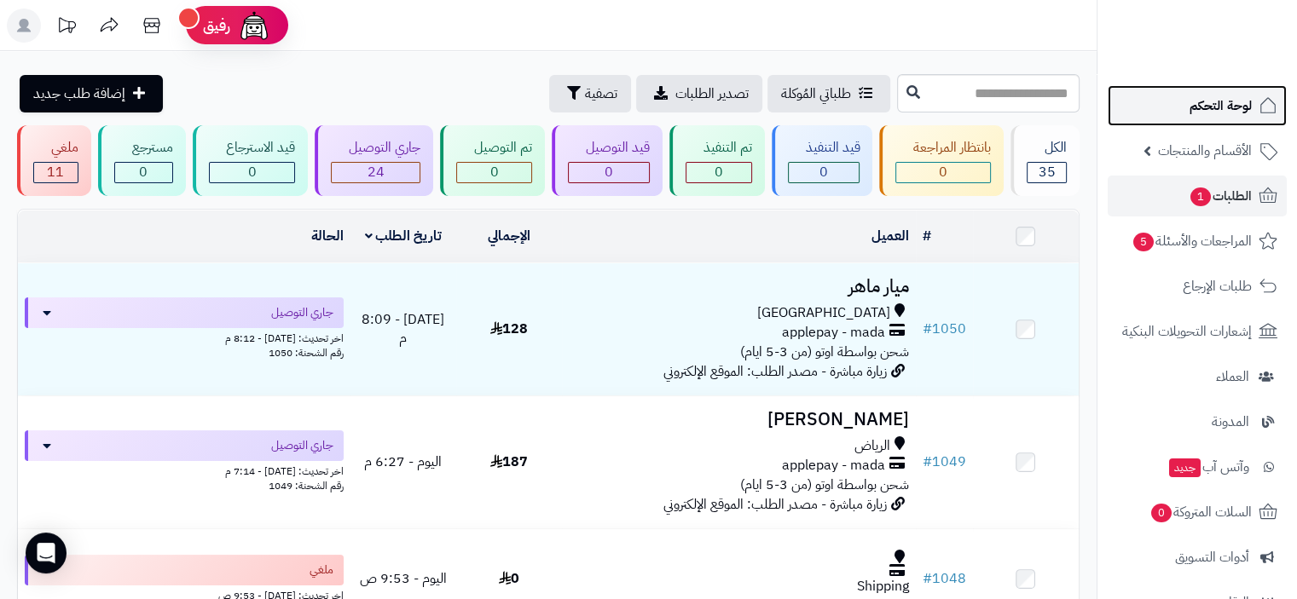
click at [1234, 106] on span "لوحة التحكم" at bounding box center [1220, 106] width 62 height 24
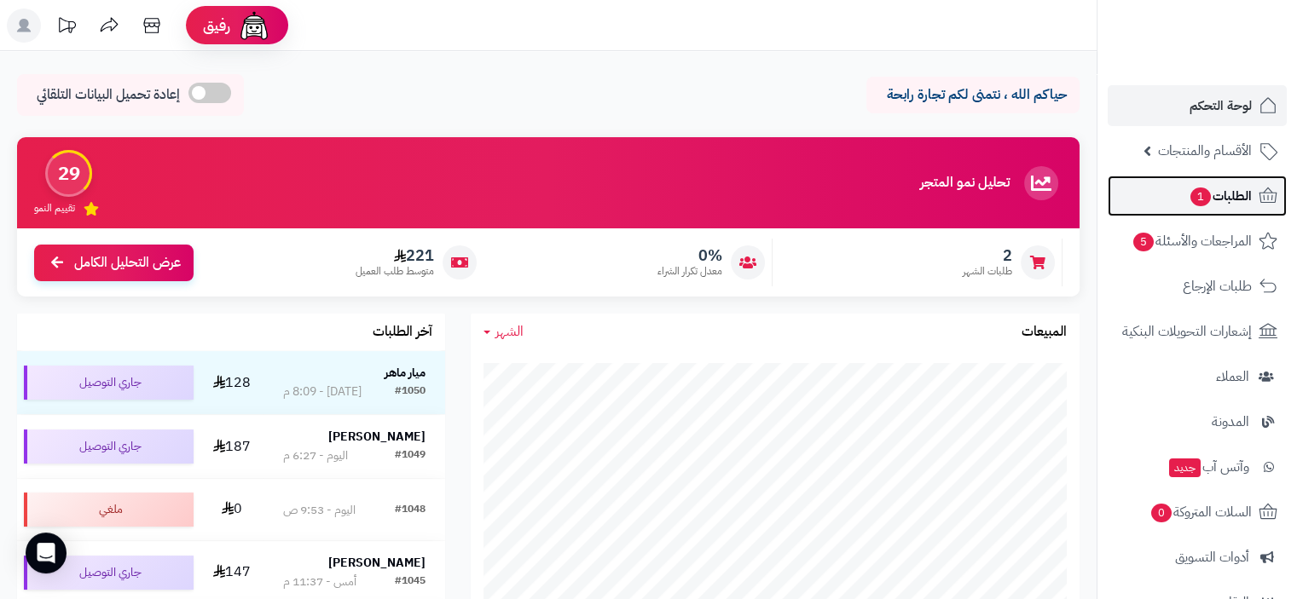
click at [1211, 201] on span "الطلبات 1" at bounding box center [1219, 196] width 63 height 24
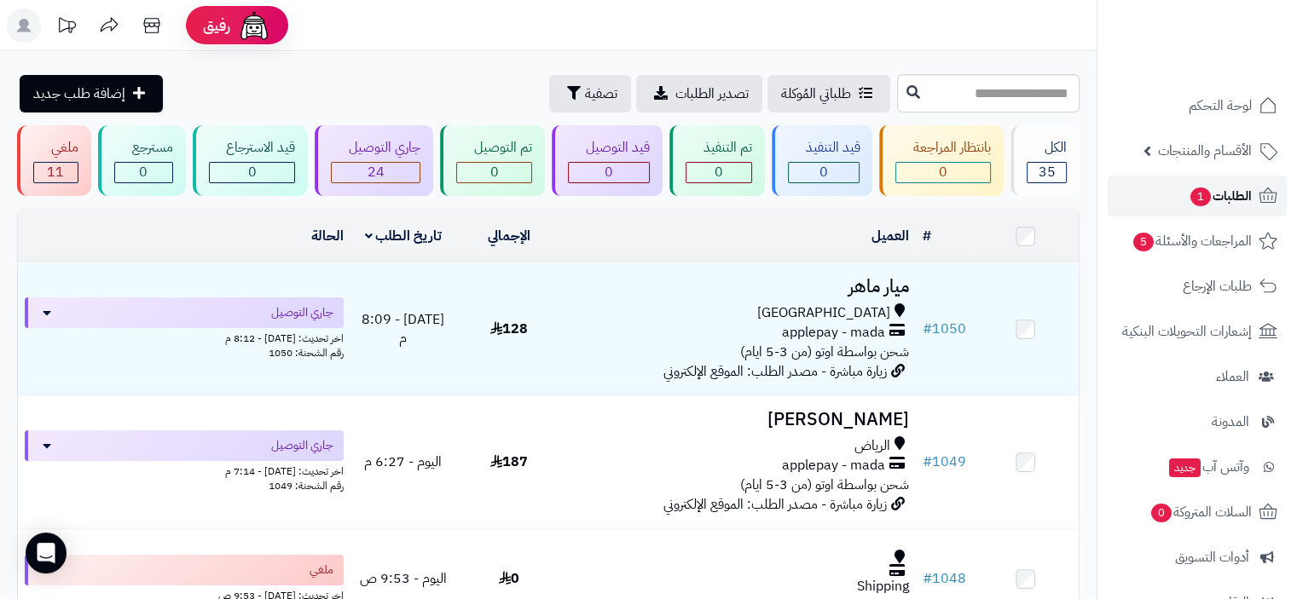
click at [1222, 197] on span "الطلبات 1" at bounding box center [1219, 196] width 63 height 24
click at [1228, 108] on span "لوحة التحكم" at bounding box center [1220, 106] width 62 height 24
